Goal: Contribute content: Add original content to the website for others to see

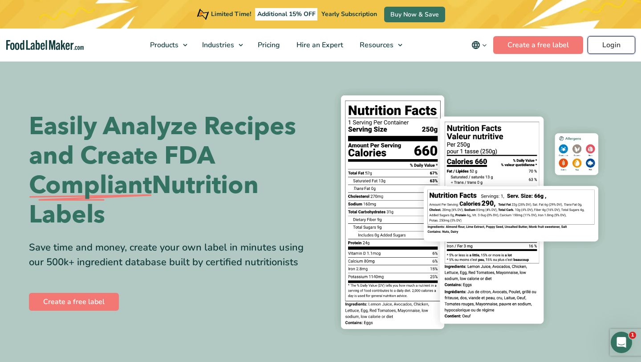
click at [608, 42] on link "Login" at bounding box center [612, 45] width 48 height 18
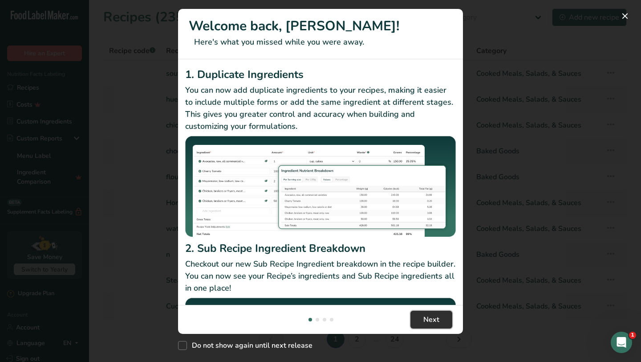
click at [430, 314] on span "Next" at bounding box center [432, 319] width 16 height 11
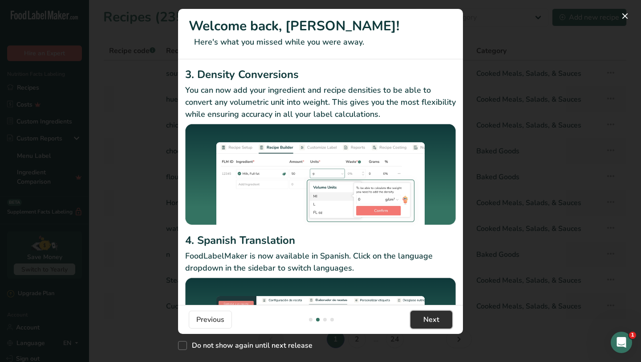
click at [430, 314] on span "Next" at bounding box center [432, 319] width 16 height 11
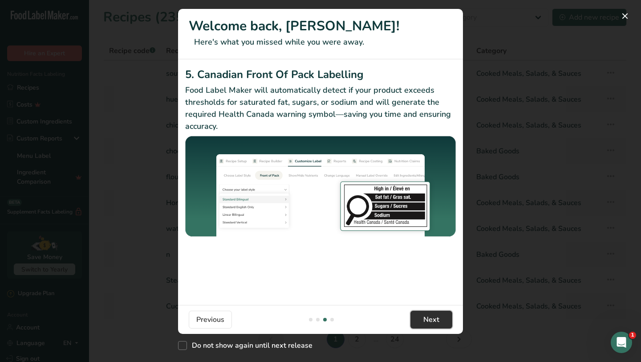
click at [430, 314] on span "Next" at bounding box center [432, 319] width 16 height 11
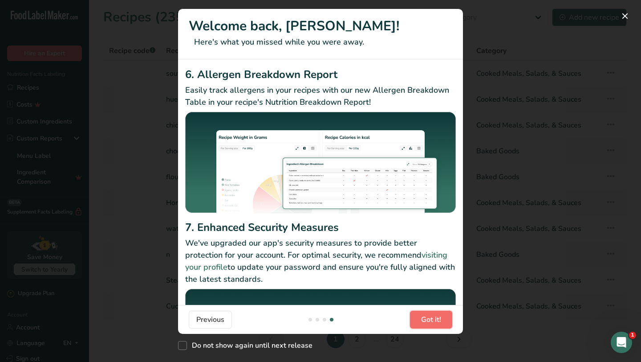
click at [430, 321] on span "Got it!" at bounding box center [431, 319] width 20 height 11
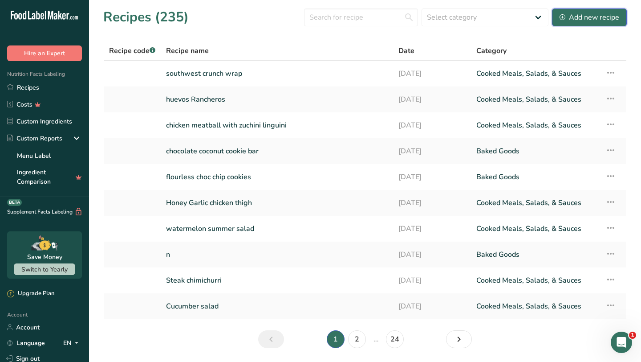
click at [587, 19] on div "Add new recipe" at bounding box center [590, 17] width 60 height 11
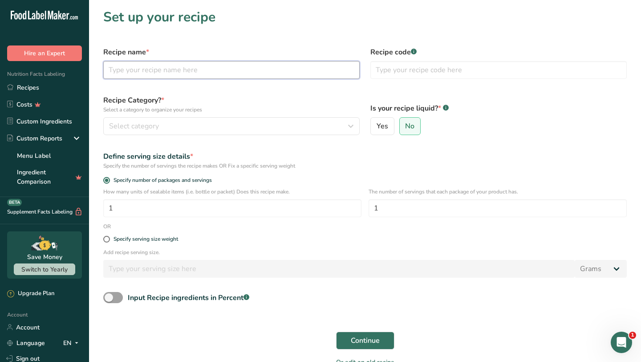
click at [216, 67] on input "text" at bounding box center [231, 70] width 257 height 18
type input "eggplant rollatini"
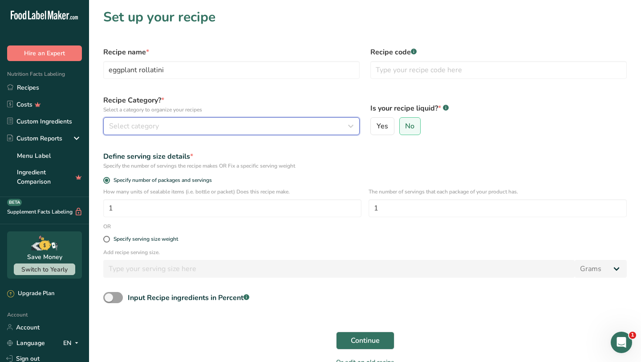
click at [205, 123] on div "Select category" at bounding box center [229, 126] width 240 height 11
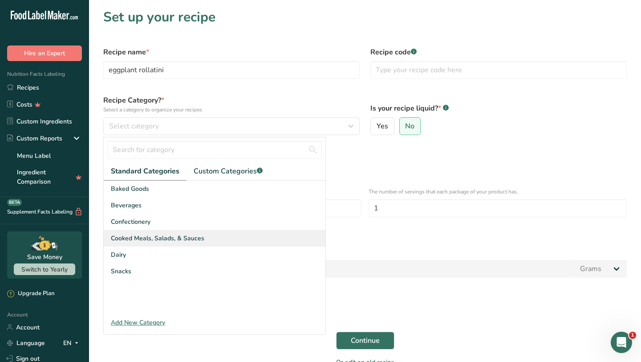
click at [161, 237] on span "Cooked Meals, Salads, & Sauces" at bounding box center [158, 237] width 94 height 9
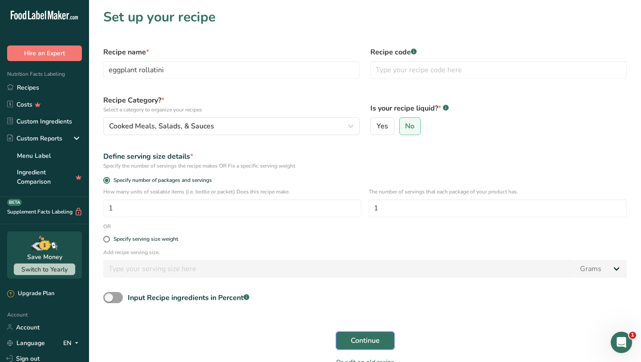
click at [355, 339] on span "Continue" at bounding box center [365, 340] width 29 height 11
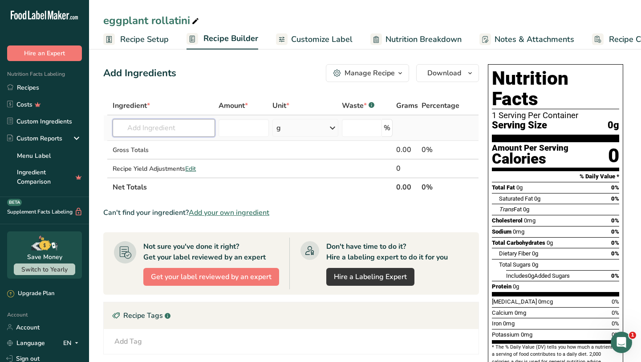
click at [196, 121] on input "text" at bounding box center [164, 128] width 102 height 18
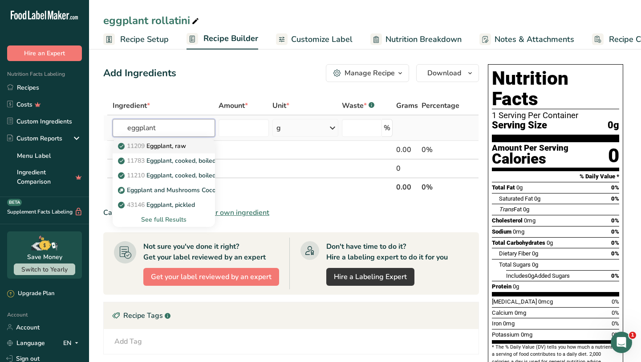
type input "eggplant"
click at [186, 146] on p "11209 Eggplant, raw" at bounding box center [153, 145] width 66 height 9
type input "Eggplant, raw"
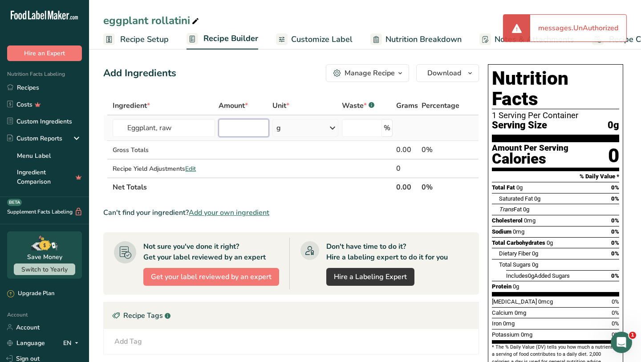
click at [244, 131] on input "number" at bounding box center [244, 128] width 50 height 18
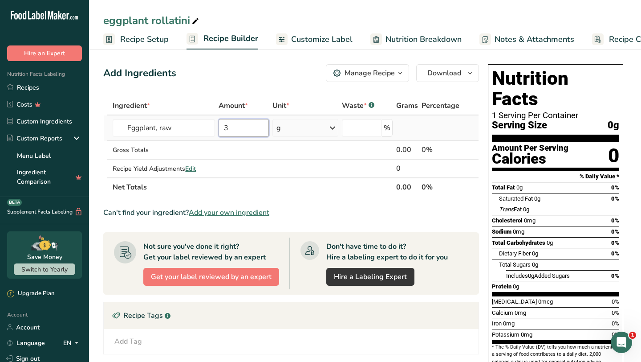
type input "3"
click at [334, 128] on icon at bounding box center [332, 128] width 11 height 16
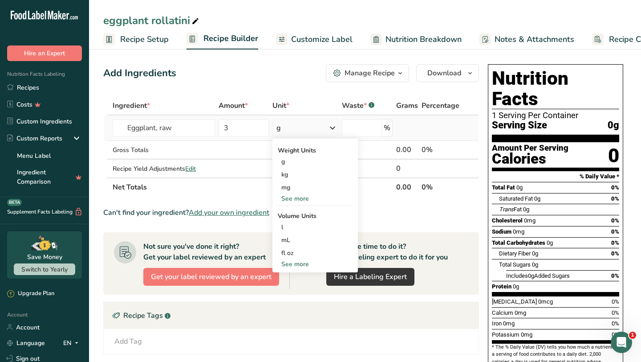
click at [301, 200] on div "See more" at bounding box center [315, 198] width 75 height 9
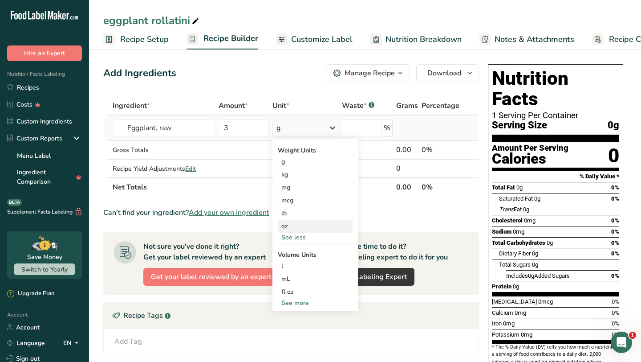
click at [287, 228] on div "oz" at bounding box center [315, 226] width 75 height 13
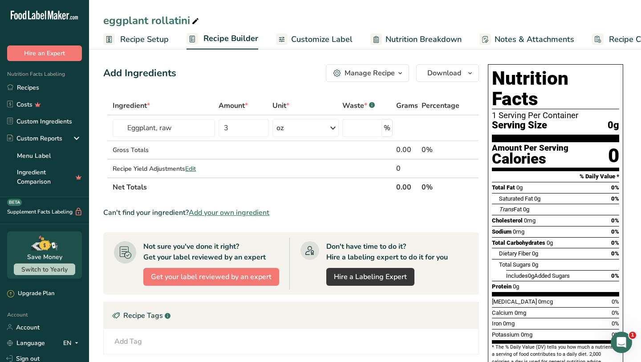
click at [239, 188] on th "Net Totals" at bounding box center [253, 186] width 284 height 19
click at [256, 150] on td at bounding box center [244, 150] width 54 height 19
click at [188, 127] on input "Eggplant, raw" at bounding box center [164, 128] width 102 height 18
click at [251, 130] on input "3" at bounding box center [244, 128] width 50 height 18
click at [305, 124] on div "oz" at bounding box center [306, 128] width 66 height 18
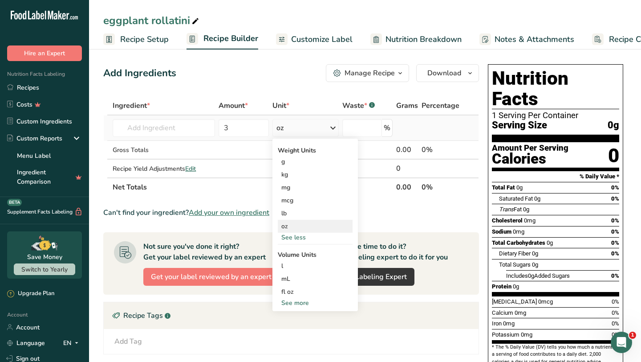
click at [291, 224] on div "oz" at bounding box center [315, 226] width 75 height 13
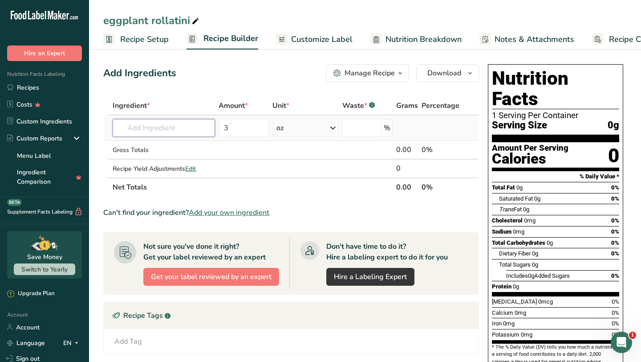
click at [187, 130] on input "text" at bounding box center [164, 128] width 102 height 18
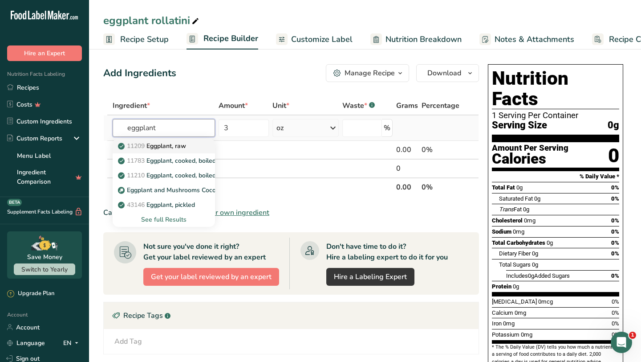
type input "eggplant"
click at [183, 147] on p "11209 Eggplant, raw" at bounding box center [153, 145] width 66 height 9
type input "Eggplant, raw"
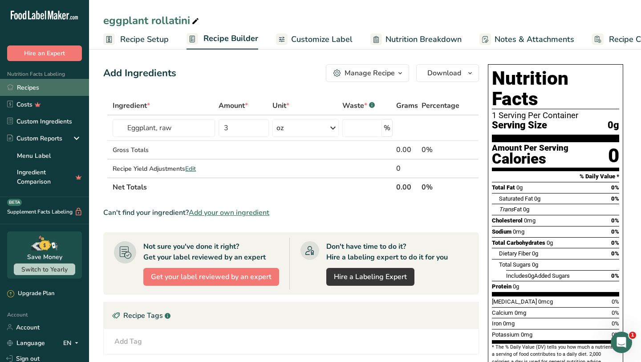
click at [33, 85] on link "Recipes" at bounding box center [44, 87] width 89 height 17
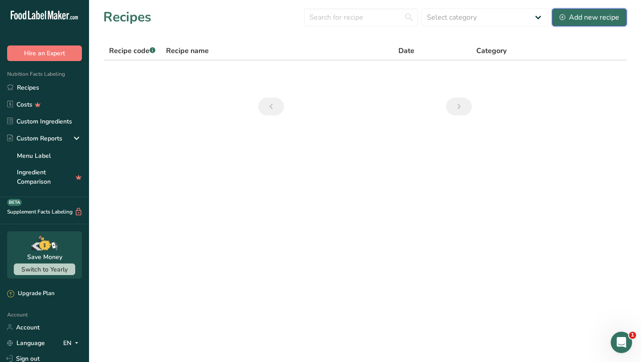
click at [584, 17] on div "Add new recipe" at bounding box center [590, 17] width 60 height 11
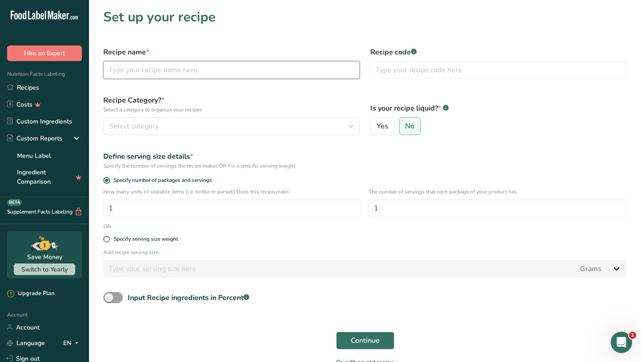
click at [184, 68] on input "text" at bounding box center [231, 70] width 257 height 18
type input "eggplant rollatini"
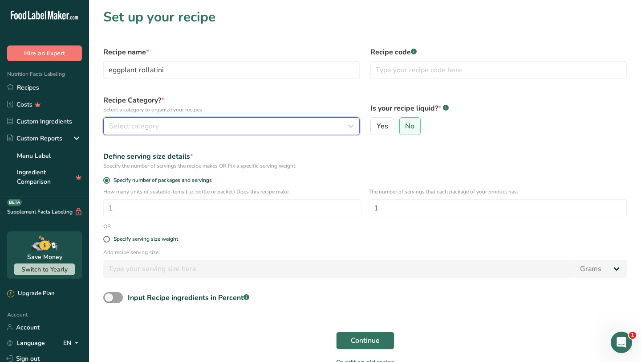
click at [181, 120] on button "Select category" at bounding box center [231, 126] width 257 height 18
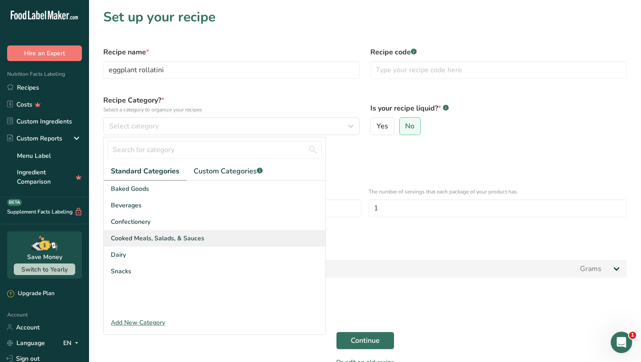
click at [165, 237] on span "Cooked Meals, Salads, & Sauces" at bounding box center [158, 237] width 94 height 9
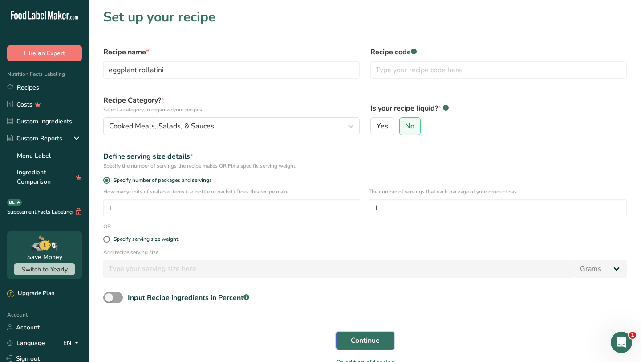
click at [367, 341] on span "Continue" at bounding box center [365, 340] width 29 height 11
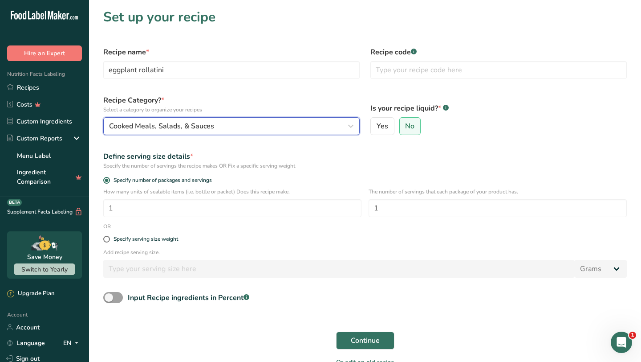
click at [351, 127] on icon "button" at bounding box center [351, 126] width 11 height 16
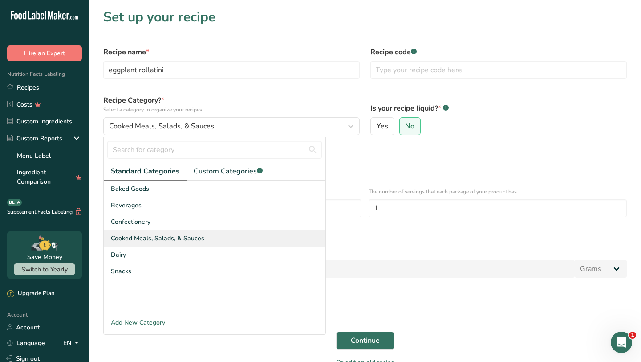
click at [150, 237] on span "Cooked Meals, Salads, & Sauces" at bounding box center [158, 237] width 94 height 9
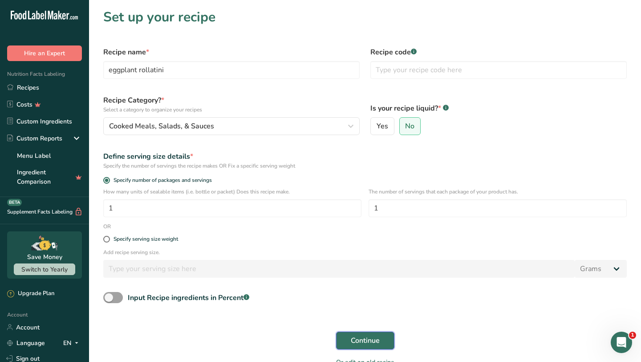
click at [367, 341] on span "Continue" at bounding box center [365, 340] width 29 height 11
click at [362, 338] on span "Continue" at bounding box center [365, 340] width 29 height 11
click at [25, 88] on link "Recipes" at bounding box center [44, 87] width 89 height 17
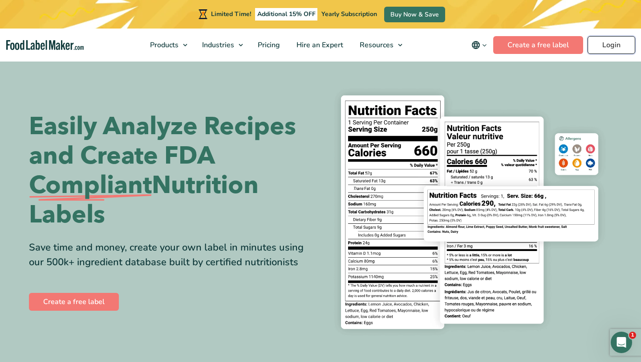
click at [608, 47] on link "Login" at bounding box center [612, 45] width 48 height 18
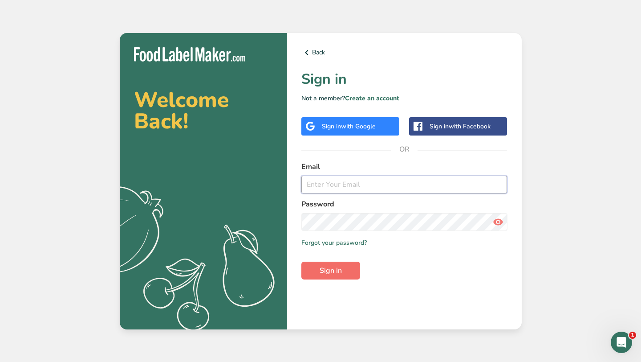
type input "dan@eatbettermeals.com"
click at [327, 268] on span "Sign in" at bounding box center [331, 270] width 22 height 11
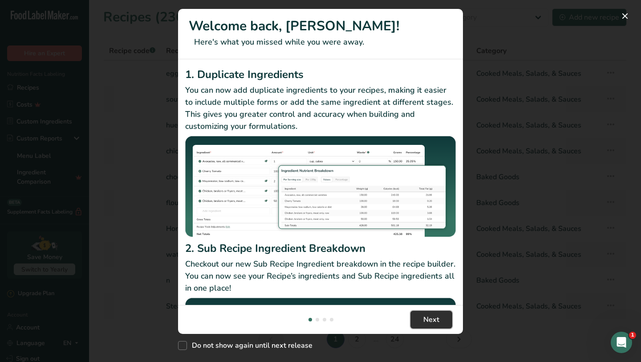
click at [424, 316] on span "Next" at bounding box center [432, 319] width 16 height 11
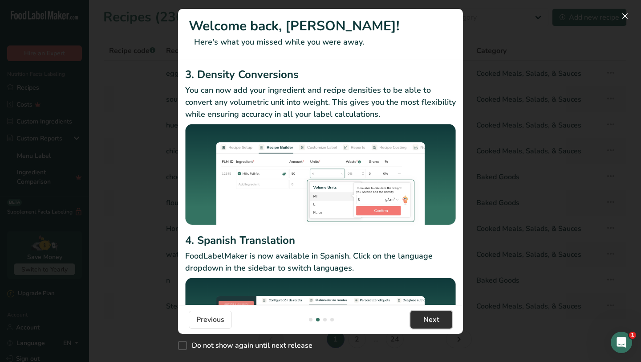
click at [435, 318] on span "Next" at bounding box center [432, 319] width 16 height 11
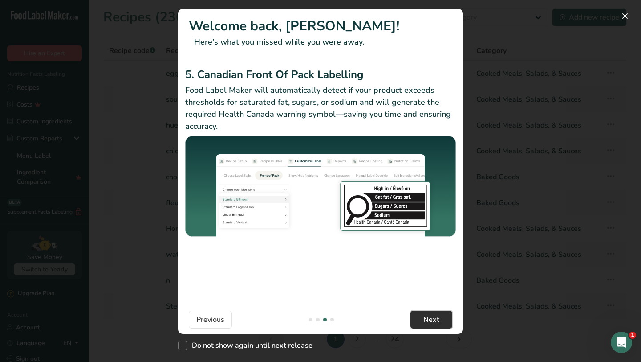
click at [428, 318] on span "Next" at bounding box center [432, 319] width 16 height 11
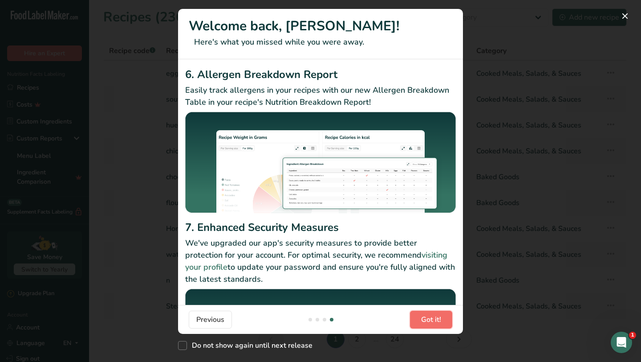
click at [427, 320] on span "Got it!" at bounding box center [431, 319] width 20 height 11
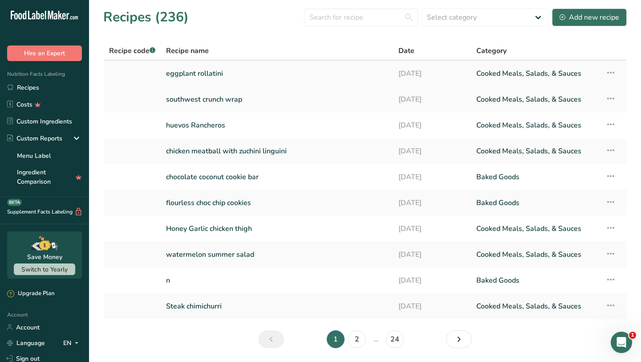
click at [211, 75] on link "eggplant rollatini" at bounding box center [277, 73] width 222 height 19
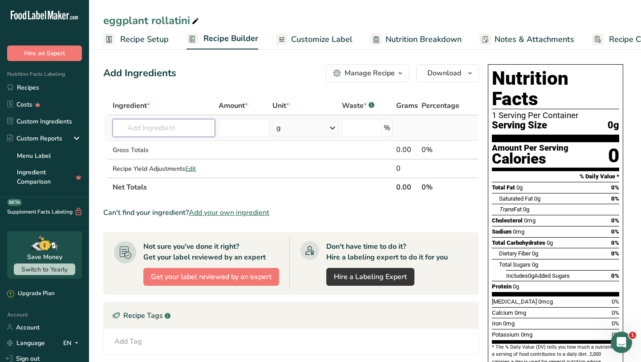
click at [164, 132] on input "text" at bounding box center [164, 128] width 102 height 18
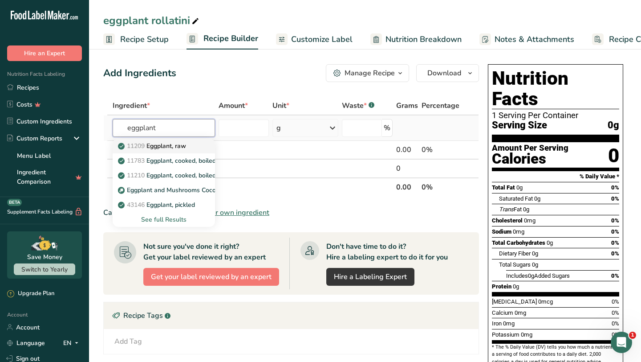
type input "eggplant"
click at [163, 146] on p "11209 Eggplant, raw" at bounding box center [153, 145] width 66 height 9
type input "Eggplant, raw"
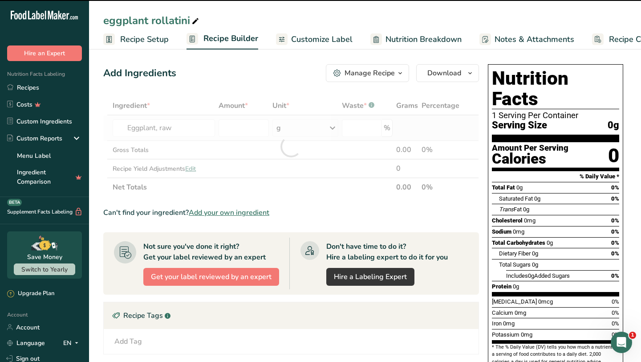
type input "0"
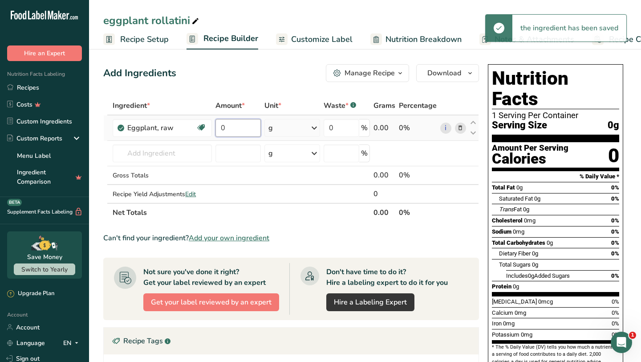
click at [232, 131] on input "0" at bounding box center [238, 128] width 45 height 18
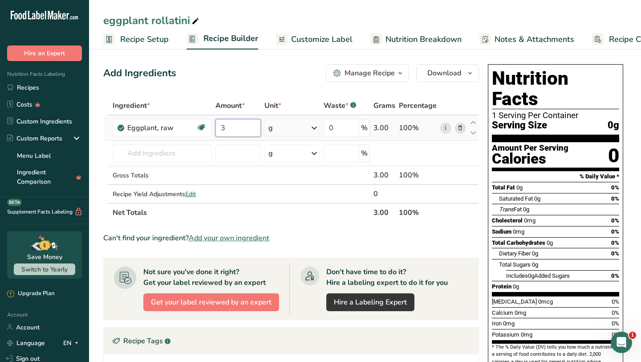
type input "3"
click at [315, 130] on div "Ingredient * Amount * Unit * Waste * .a-a{fill:#347362;}.b-a{fill:#fff;} Grams …" at bounding box center [291, 159] width 376 height 126
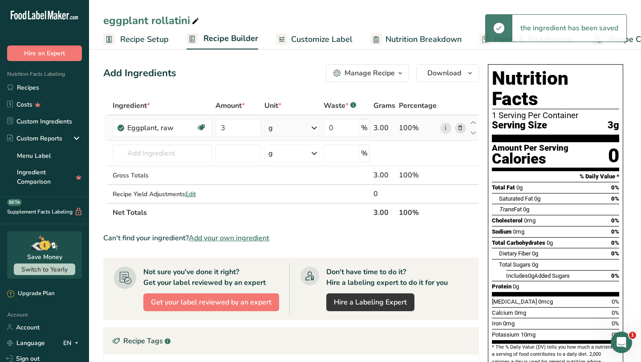
click at [316, 128] on icon at bounding box center [314, 128] width 11 height 16
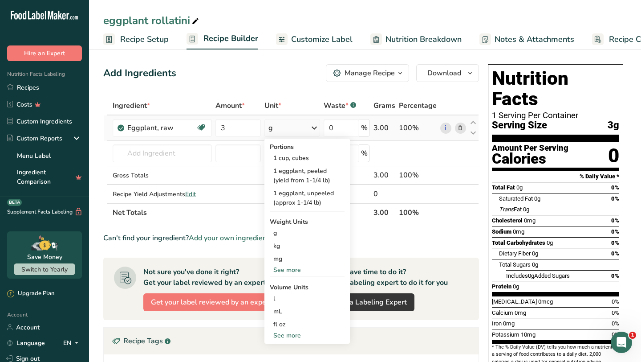
click at [287, 268] on div "See more" at bounding box center [307, 269] width 75 height 9
click at [283, 294] on div "oz" at bounding box center [307, 297] width 75 height 13
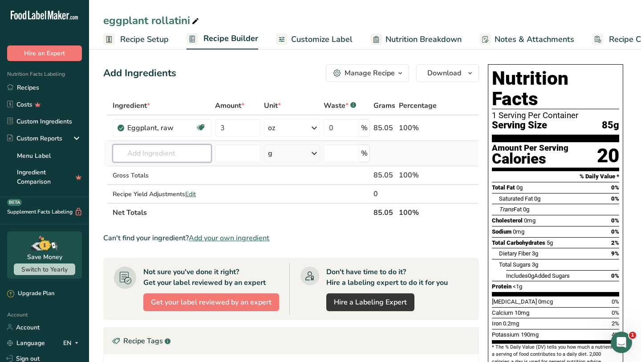
click at [172, 153] on input "text" at bounding box center [162, 153] width 99 height 18
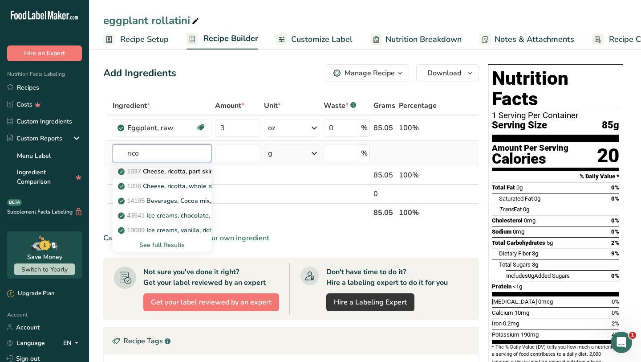
type input "rico"
click at [173, 170] on p "1037 Cheese, ricotta, part skim milk" at bounding box center [174, 171] width 109 height 9
type input "Cheese, ricotta, part skim milk"
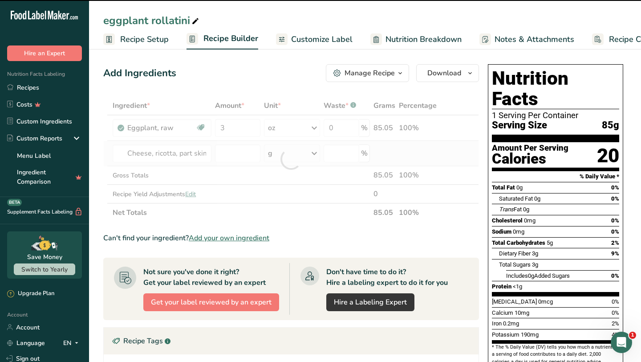
type input "0"
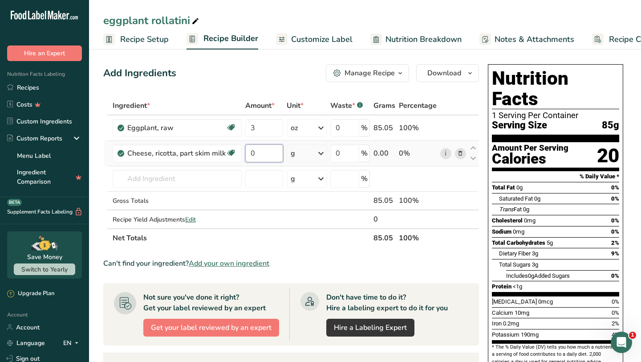
click at [261, 155] on input "0" at bounding box center [264, 153] width 38 height 18
type input "0.5"
click at [322, 149] on div "Ingredient * Amount * Unit * Waste * .a-a{fill:#347362;}.b-a{fill:#fff;} Grams …" at bounding box center [291, 171] width 376 height 151
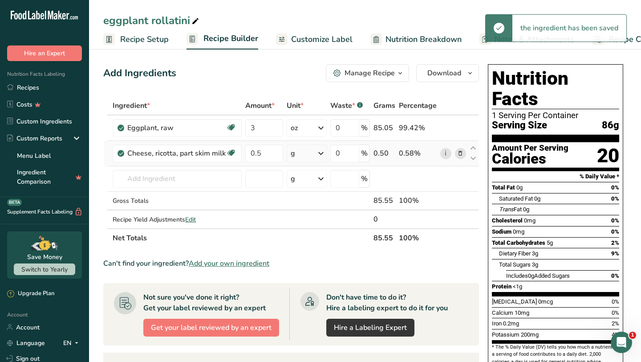
click at [322, 155] on icon at bounding box center [321, 153] width 11 height 16
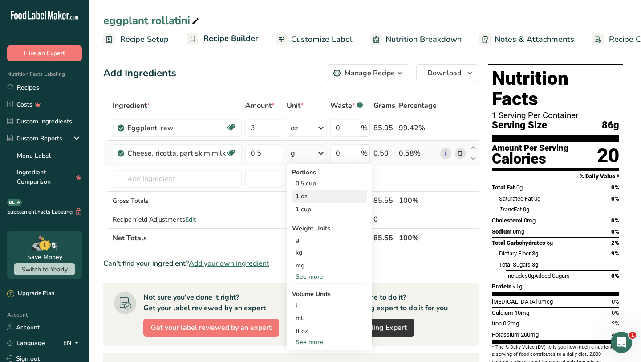
click at [311, 196] on div "1 oz" at bounding box center [329, 196] width 75 height 13
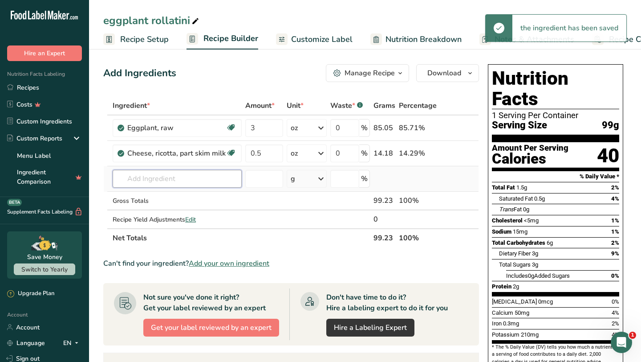
click at [188, 179] on input "text" at bounding box center [177, 179] width 129 height 18
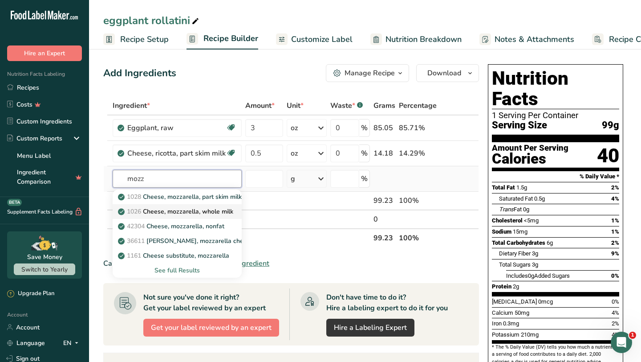
type input "mozz"
click at [177, 207] on p "1026 Cheese, mozzarella, whole milk" at bounding box center [177, 211] width 114 height 9
type input "Cheese, mozzarella, whole milk"
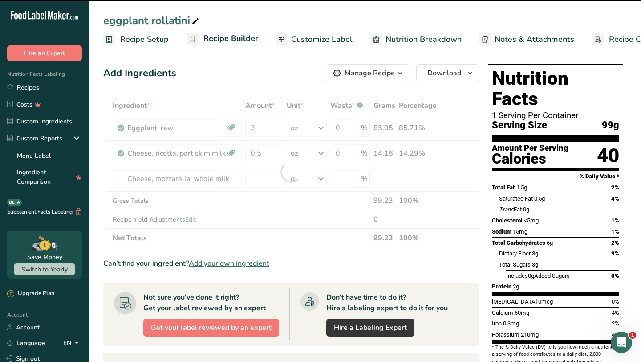
type input "0"
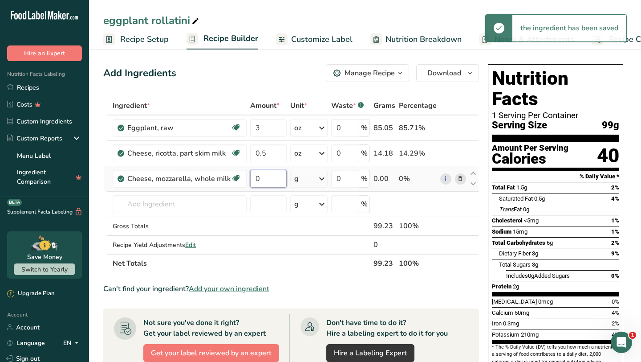
click at [269, 179] on input "0" at bounding box center [268, 179] width 37 height 18
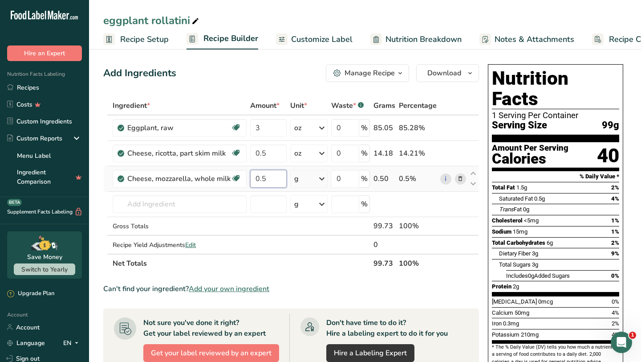
type input "0.5"
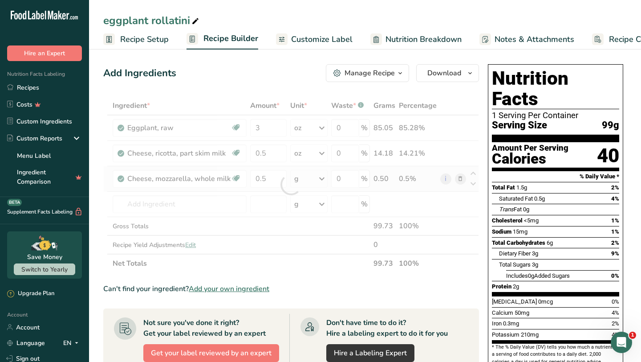
click at [322, 180] on div "Ingredient * Amount * Unit * Waste * .a-a{fill:#347362;}.b-a{fill:#fff;} Grams …" at bounding box center [291, 184] width 376 height 176
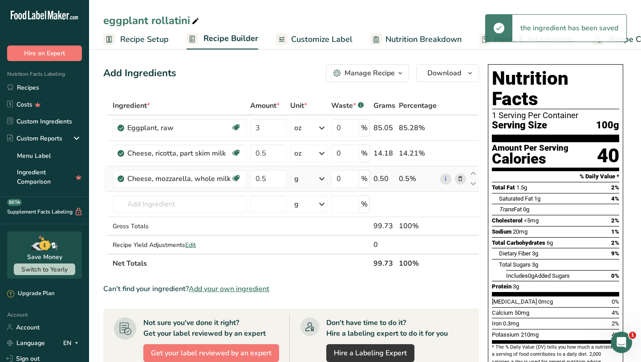
click at [322, 180] on icon at bounding box center [322, 179] width 11 height 16
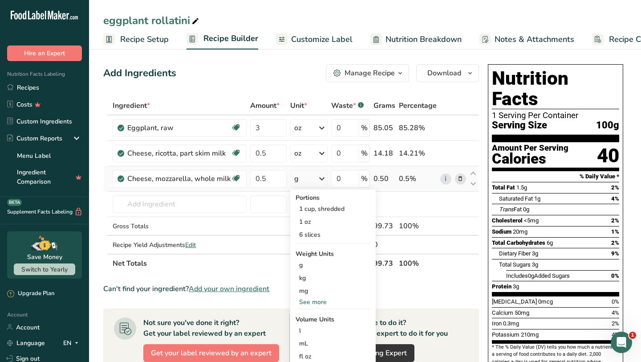
click at [313, 301] on div "See more" at bounding box center [333, 301] width 75 height 9
click at [309, 331] on div "oz" at bounding box center [333, 329] width 75 height 13
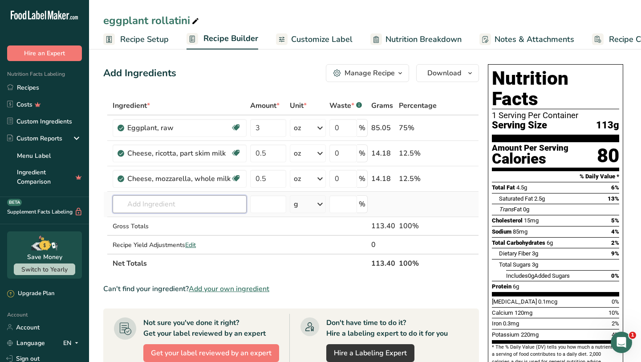
click at [195, 207] on input "text" at bounding box center [180, 204] width 134 height 18
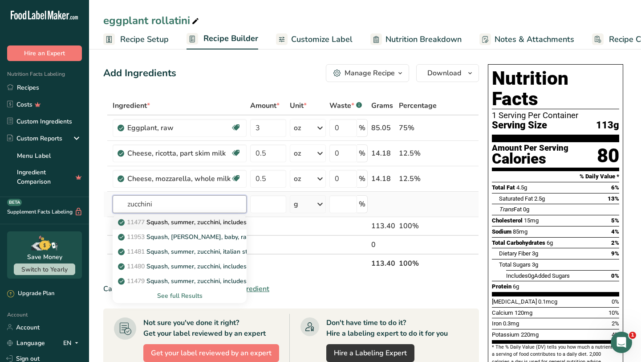
type input "zucchini"
click at [201, 224] on p "11477 Squash, summer, zucchini, includes skin, raw" at bounding box center [197, 221] width 154 height 9
type input "Squash, summer, zucchini, includes skin, raw"
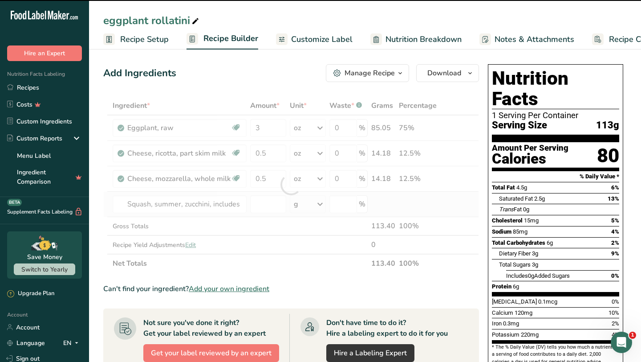
type input "0"
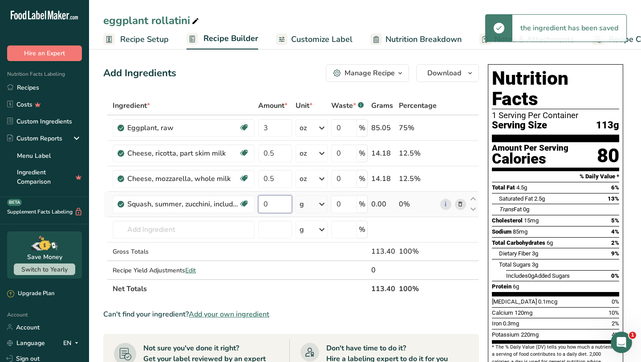
click at [274, 205] on input "0" at bounding box center [275, 204] width 34 height 18
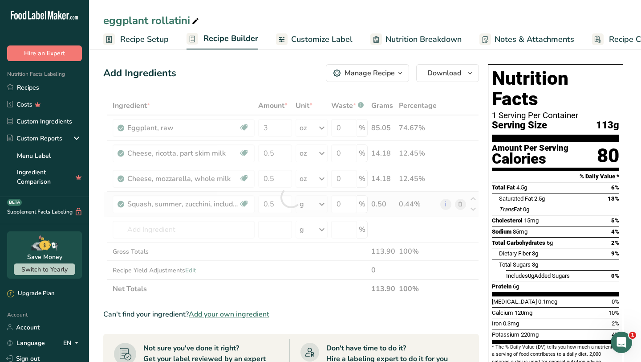
click at [325, 204] on div "Ingredient * Amount * Unit * Waste * .a-a{fill:#347362;}.b-a{fill:#fff;} Grams …" at bounding box center [291, 197] width 376 height 202
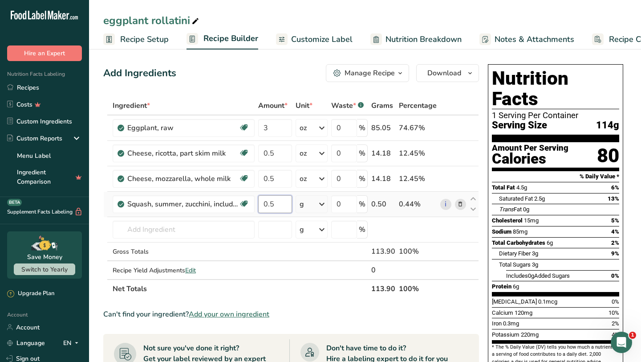
click at [289, 200] on input "0.5" at bounding box center [275, 204] width 34 height 18
type input "0"
type input "1"
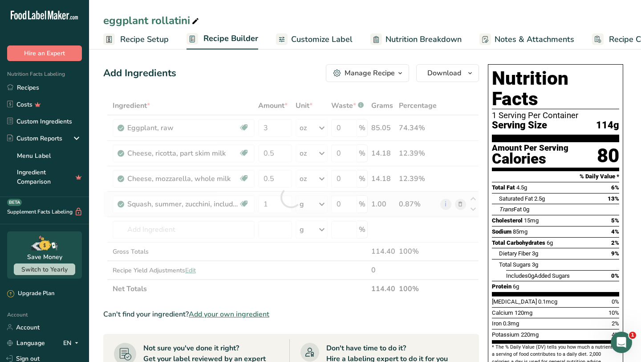
click at [322, 203] on div "Ingredient * Amount * Unit * Waste * .a-a{fill:#347362;}.b-a{fill:#fff;} Grams …" at bounding box center [291, 197] width 376 height 202
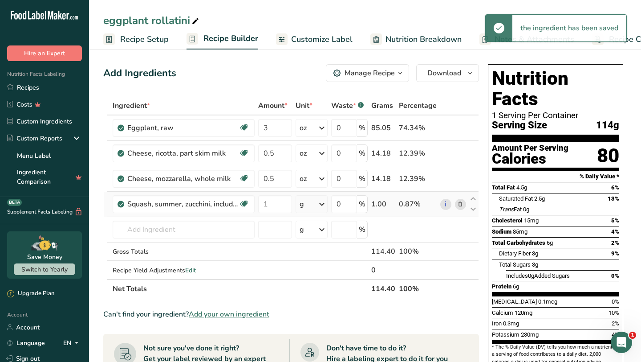
click at [323, 204] on icon at bounding box center [322, 204] width 11 height 16
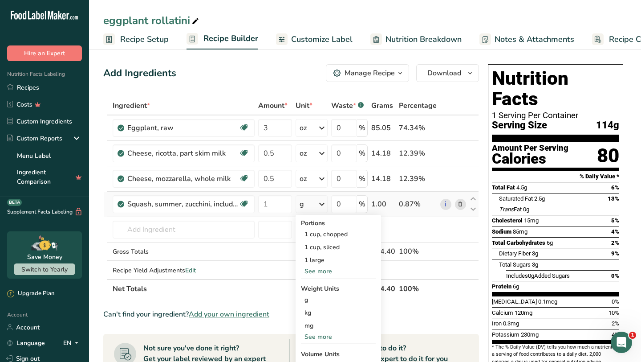
click at [318, 336] on div "See more" at bounding box center [338, 336] width 75 height 9
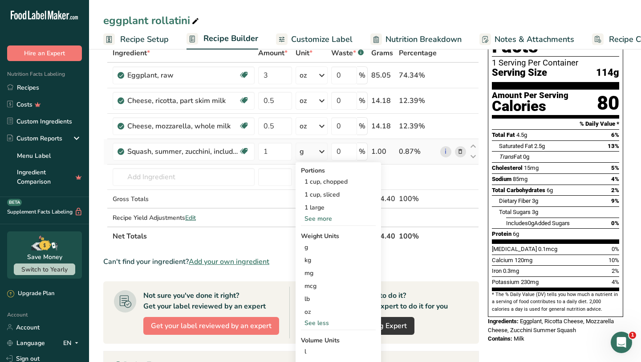
scroll to position [53, 0]
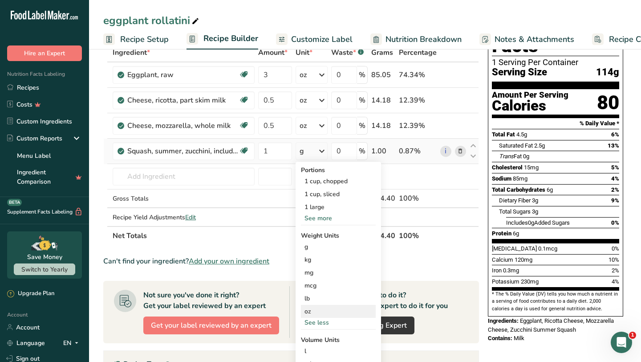
click at [319, 311] on div "oz" at bounding box center [338, 311] width 75 height 13
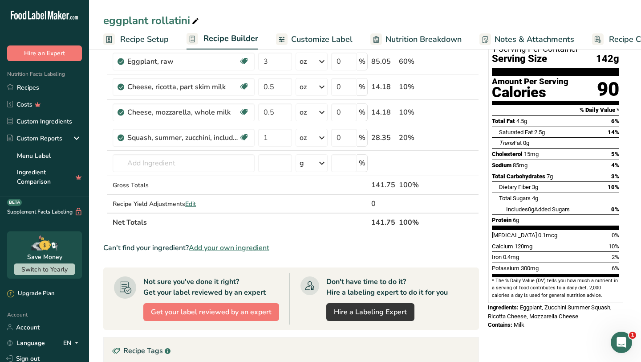
scroll to position [60, 0]
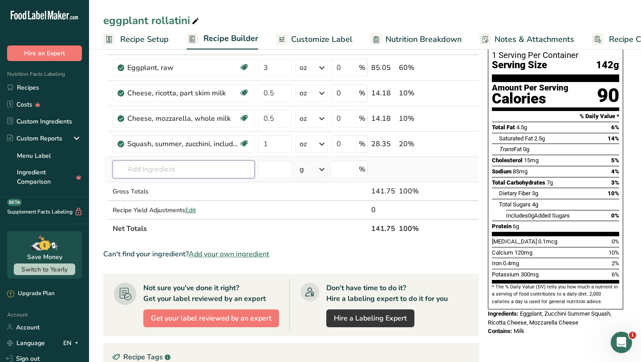
click at [236, 173] on input "text" at bounding box center [184, 169] width 142 height 18
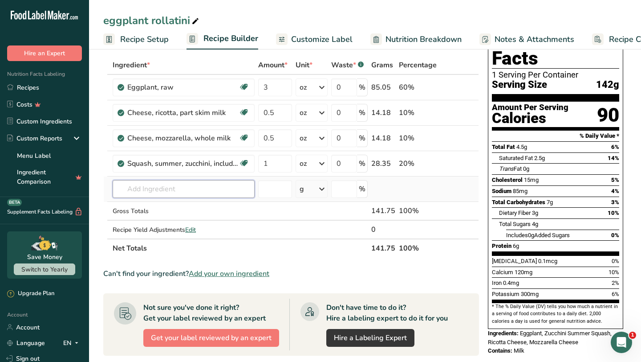
scroll to position [33, 0]
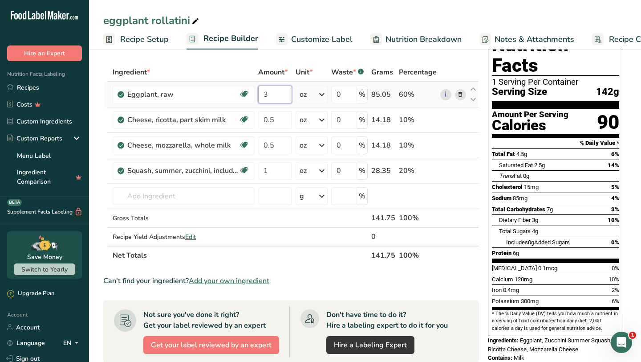
click at [273, 98] on input "3" at bounding box center [275, 95] width 34 height 18
type input "4.5"
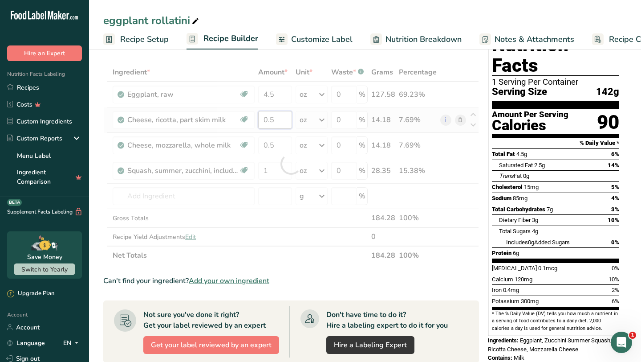
click at [277, 122] on div "Ingredient * Amount * Unit * Waste * .a-a{fill:#347362;}.b-a{fill:#fff;} Grams …" at bounding box center [291, 164] width 376 height 202
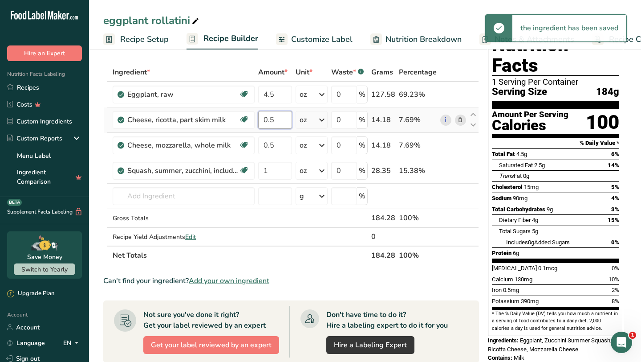
type input "0"
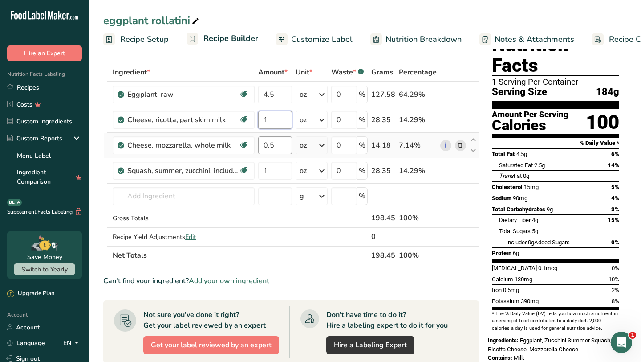
type input "1"
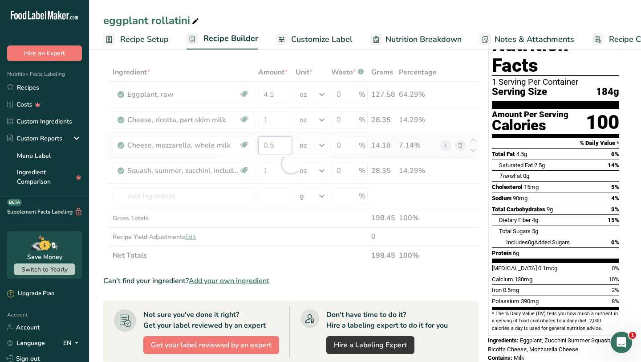
click at [278, 145] on div "Ingredient * Amount * Unit * Waste * .a-a{fill:#347362;}.b-a{fill:#fff;} Grams …" at bounding box center [291, 164] width 376 height 202
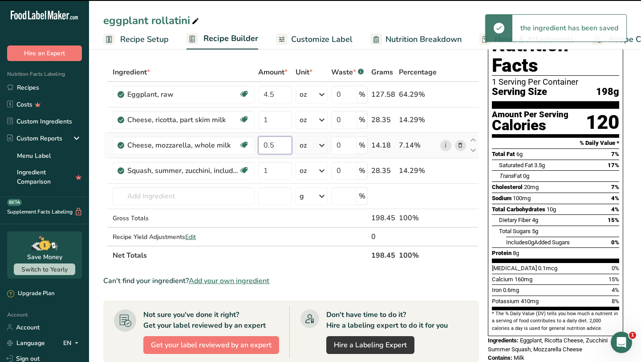
type input "0"
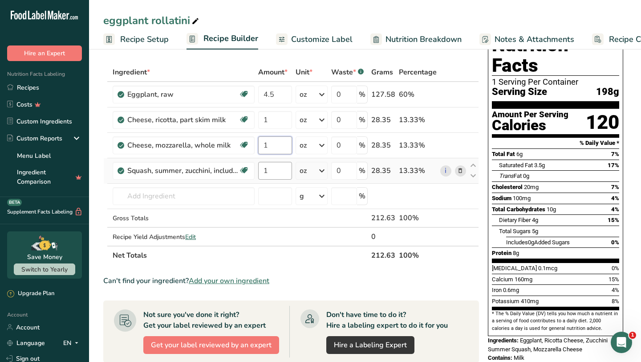
type input "1"
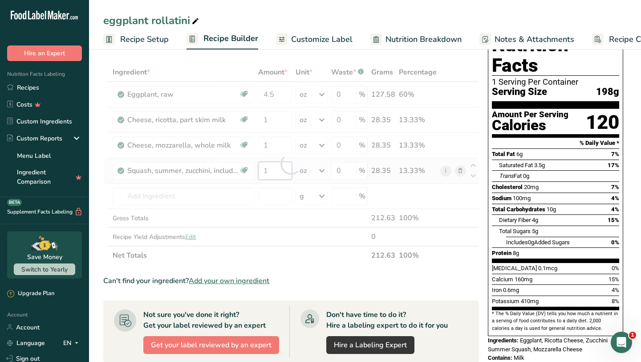
click at [274, 172] on div "Ingredient * Amount * Unit * Waste * .a-a{fill:#347362;}.b-a{fill:#fff;} Grams …" at bounding box center [291, 164] width 376 height 202
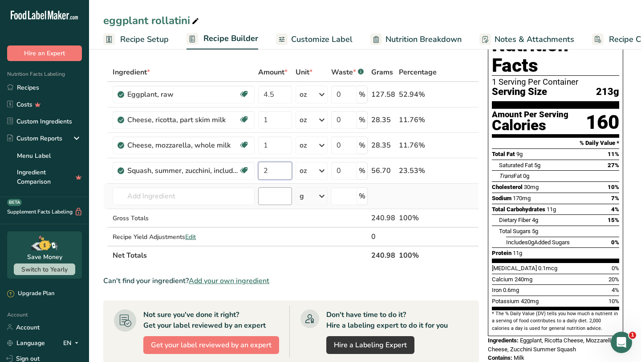
type input "2"
click at [278, 199] on div "Ingredient * Amount * Unit * Waste * .a-a{fill:#347362;}.b-a{fill:#fff;} Grams …" at bounding box center [291, 164] width 376 height 202
click at [284, 97] on input "4.5" at bounding box center [275, 95] width 34 height 18
type input "4"
type input "6"
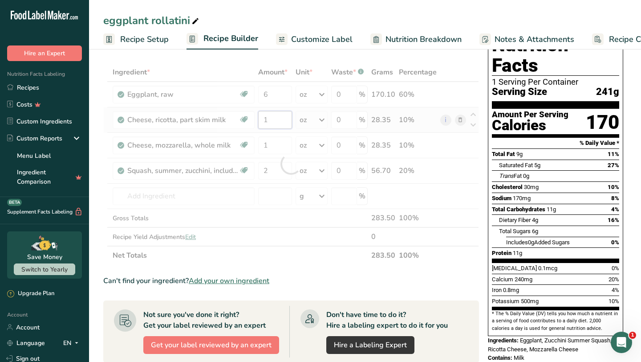
click at [277, 122] on div "Ingredient * Amount * Unit * Waste * .a-a{fill:#347362;}.b-a{fill:#fff;} Grams …" at bounding box center [291, 164] width 376 height 202
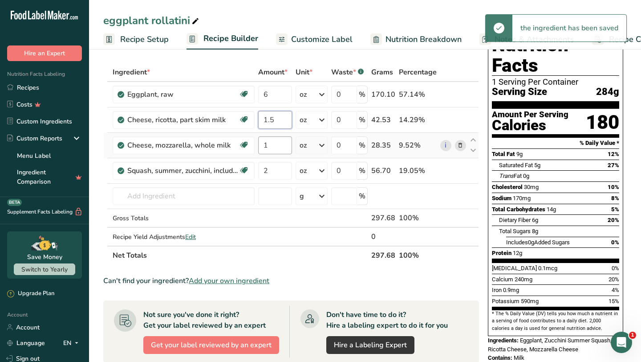
type input "1.5"
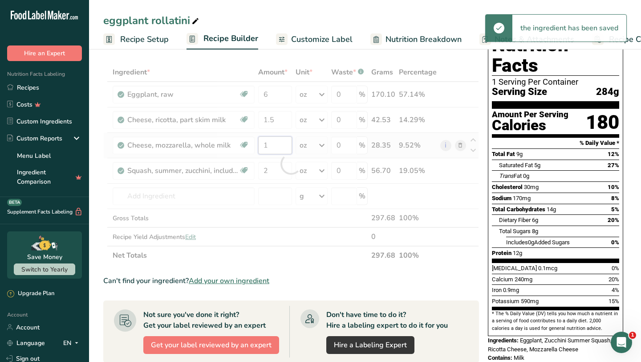
click at [278, 144] on div "Ingredient * Amount * Unit * Waste * .a-a{fill:#347362;}.b-a{fill:#fff;} Grams …" at bounding box center [291, 164] width 376 height 202
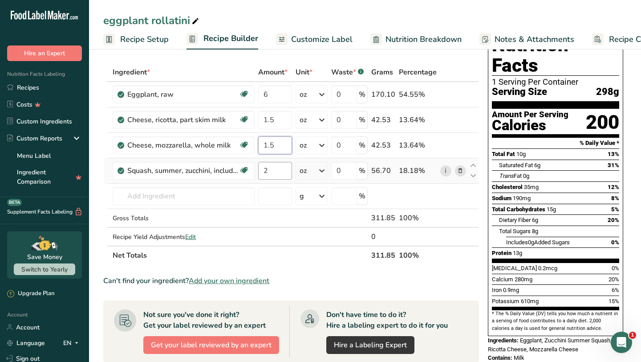
type input "1.5"
click at [276, 174] on div "Ingredient * Amount * Unit * Waste * .a-a{fill:#347362;}.b-a{fill:#fff;} Grams …" at bounding box center [291, 164] width 376 height 202
type input "3"
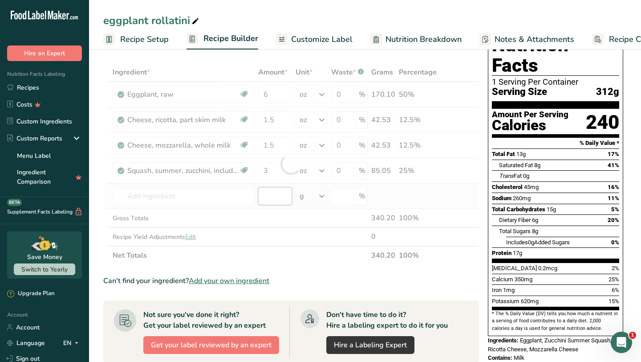
click at [273, 191] on div "Ingredient * Amount * Unit * Waste * .a-a{fill:#347362;}.b-a{fill:#fff;} Grams …" at bounding box center [291, 164] width 376 height 202
